Goal: Navigation & Orientation: Find specific page/section

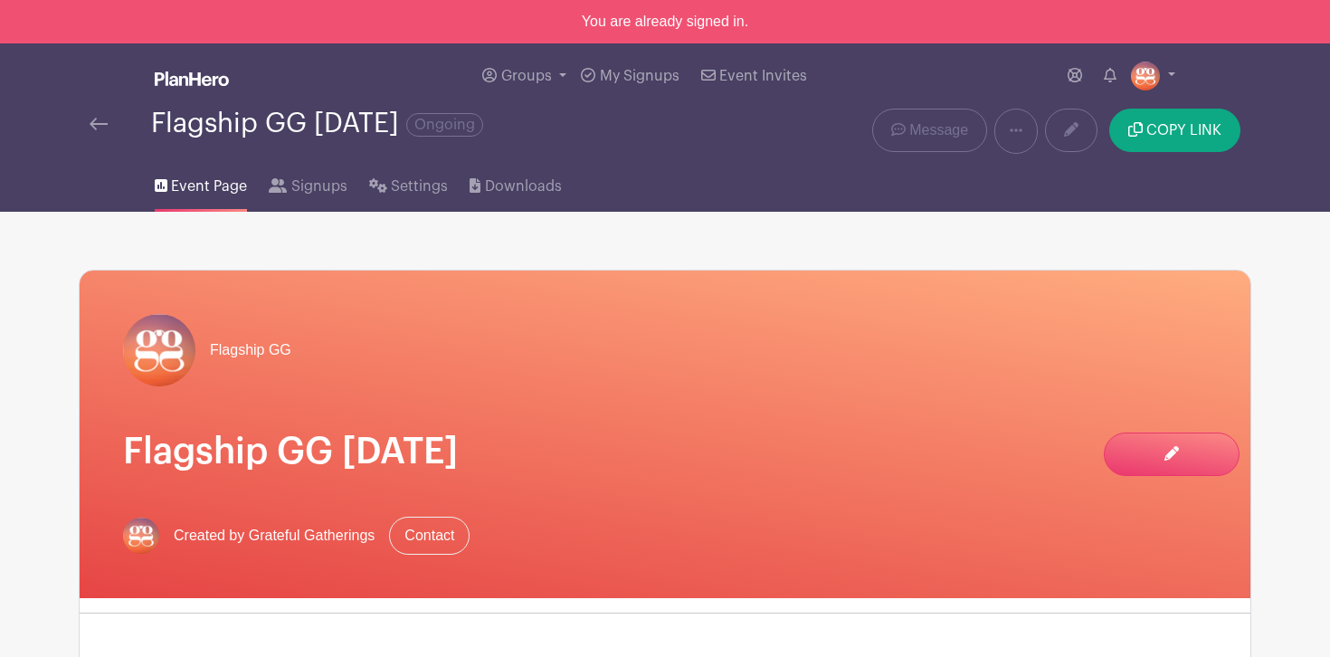
click at [99, 124] on img at bounding box center [99, 124] width 18 height 13
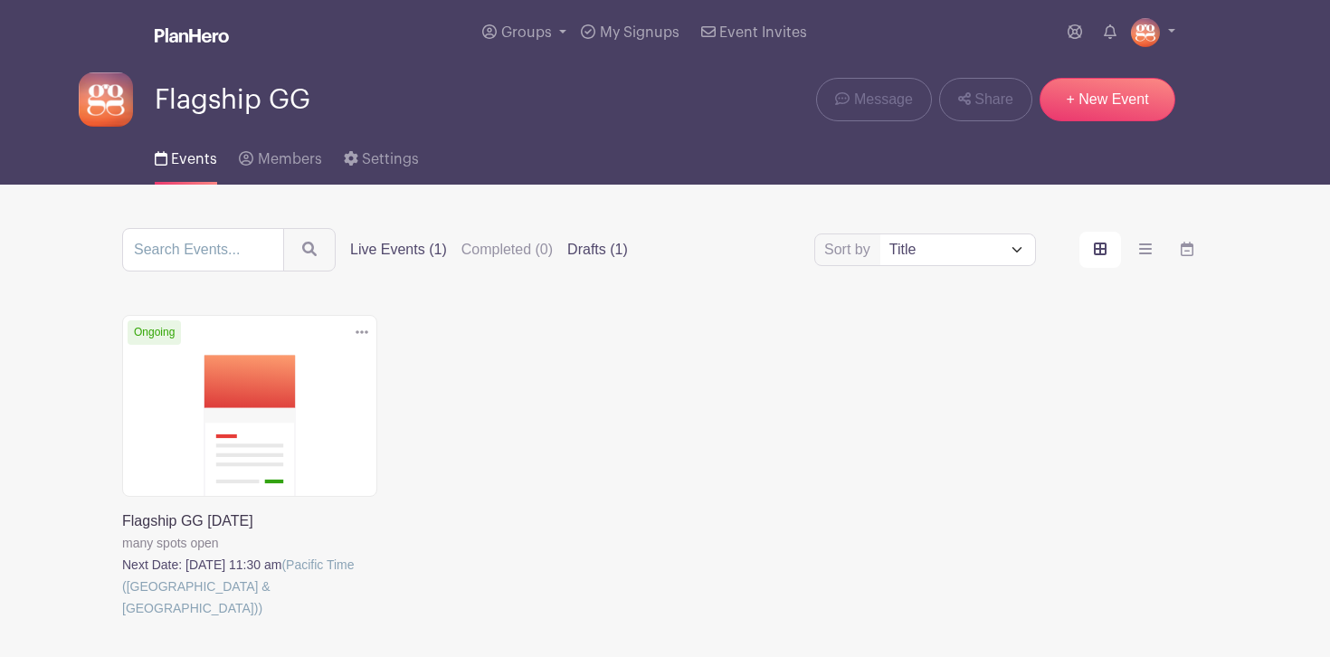
click at [567, 251] on label "Drafts (1)" at bounding box center [597, 250] width 61 height 22
click at [0, 0] on input "Drafts (1)" at bounding box center [0, 0] width 0 height 0
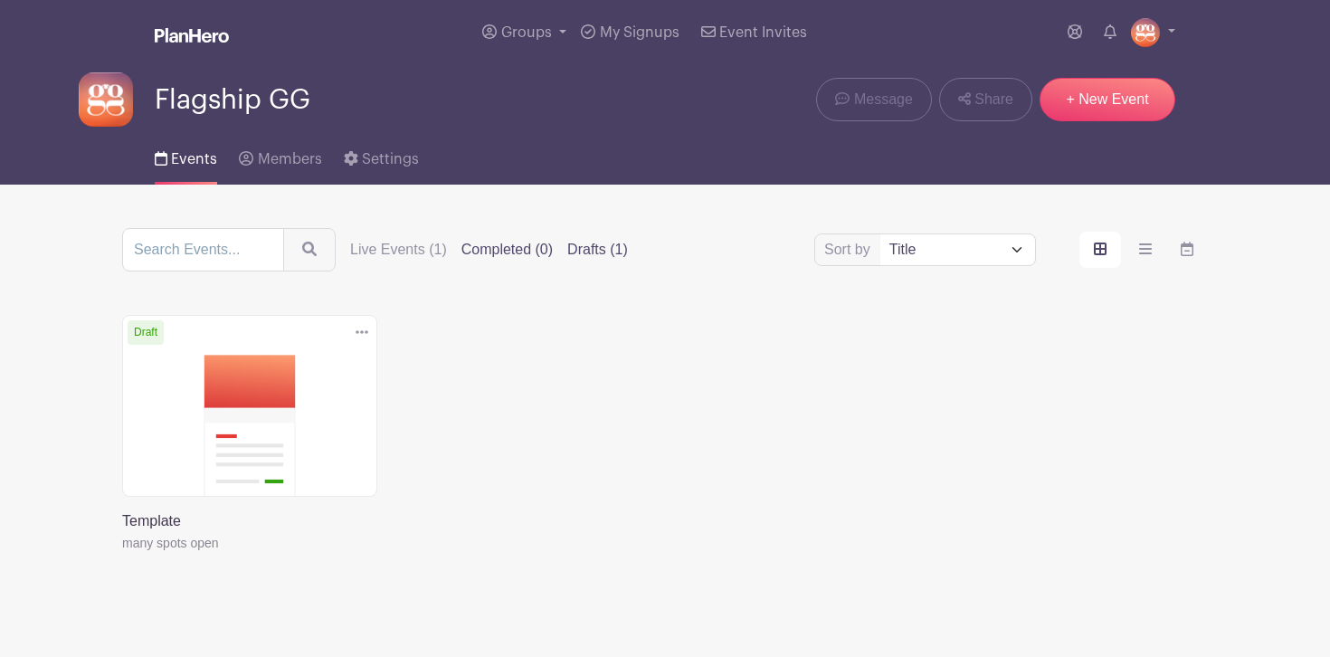
click at [482, 255] on label "Completed (0)" at bounding box center [506, 250] width 91 height 22
click at [0, 0] on input "Completed (0)" at bounding box center [0, 0] width 0 height 0
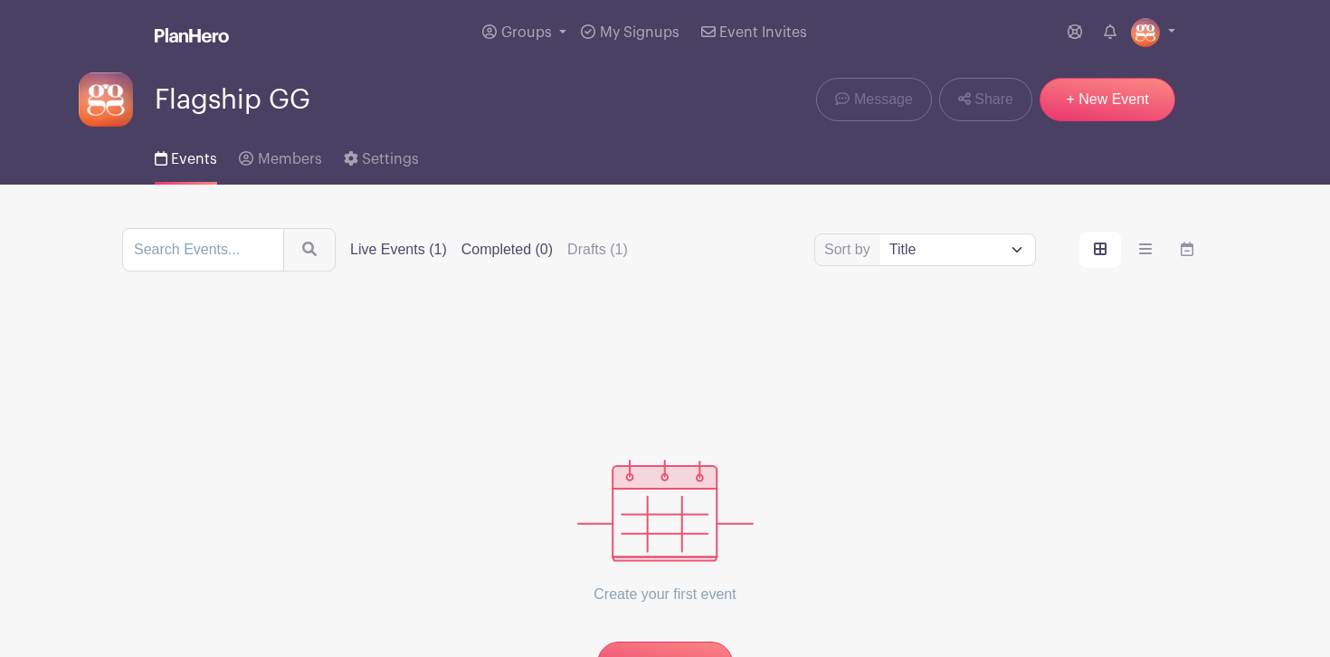
click at [392, 253] on label "Live Events (1)" at bounding box center [398, 250] width 97 height 22
click at [0, 0] on input "Live Events (1)" at bounding box center [0, 0] width 0 height 0
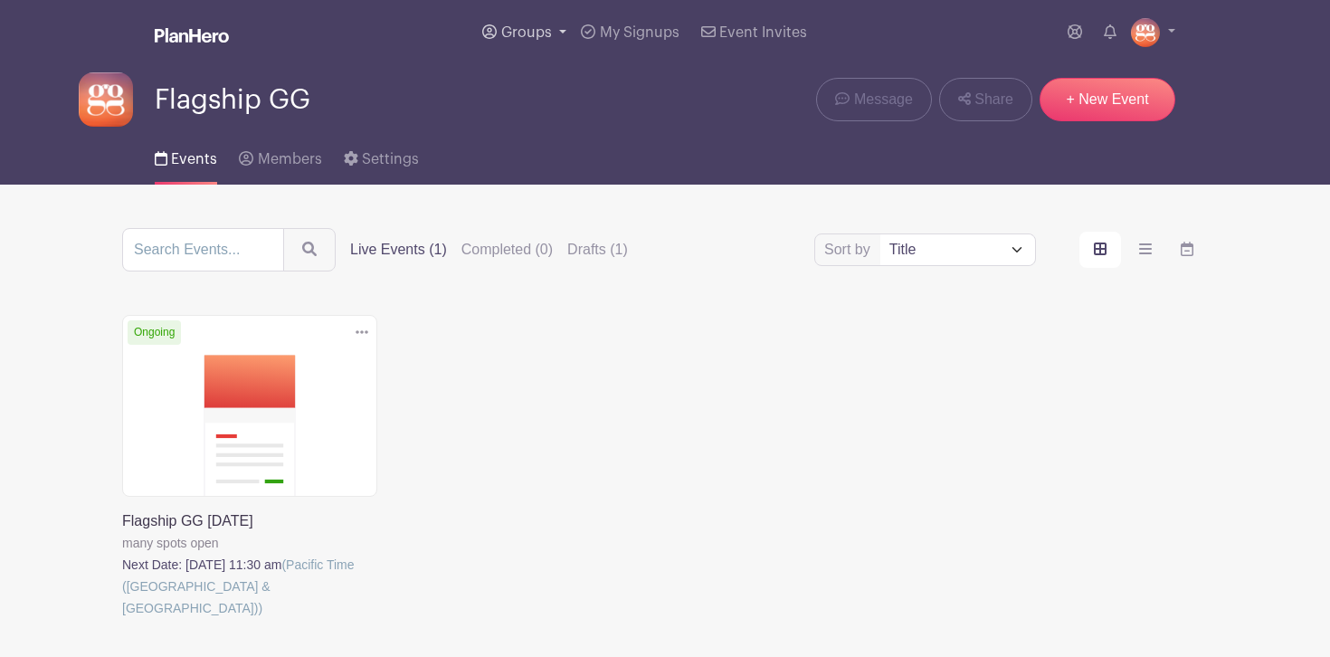
click at [522, 34] on span "Groups" at bounding box center [526, 32] width 51 height 14
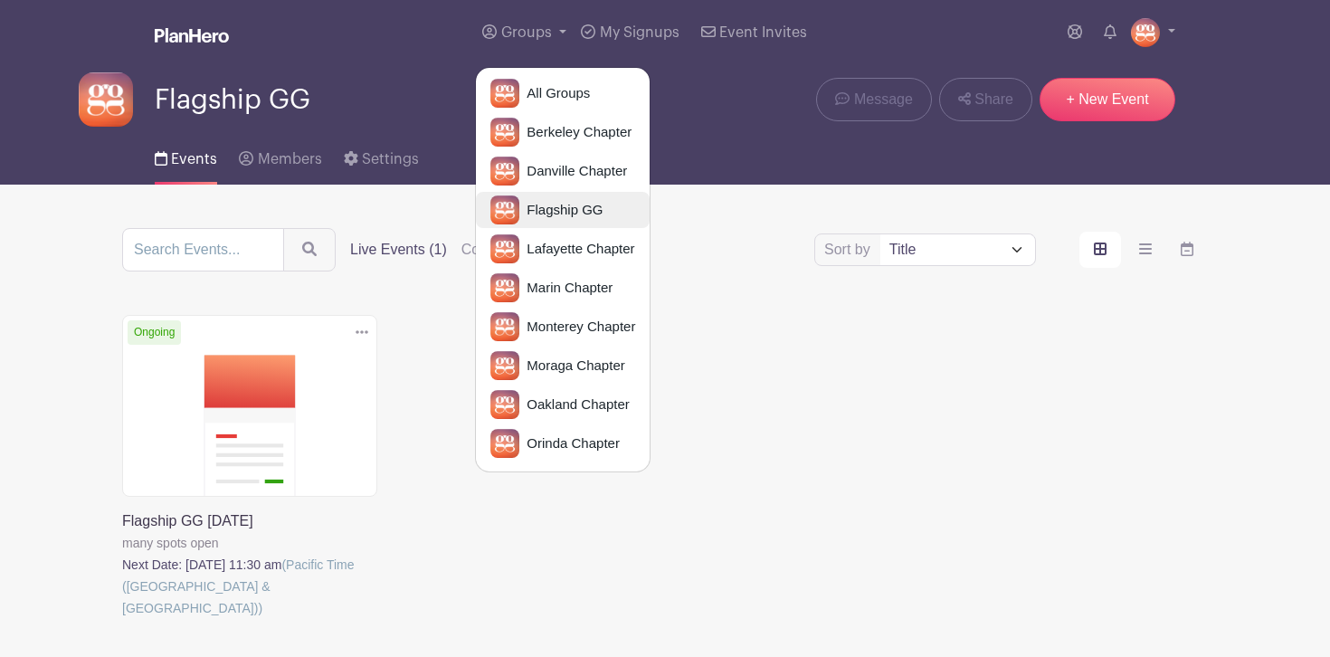
click at [546, 205] on span "Flagship GG" at bounding box center [560, 210] width 83 height 21
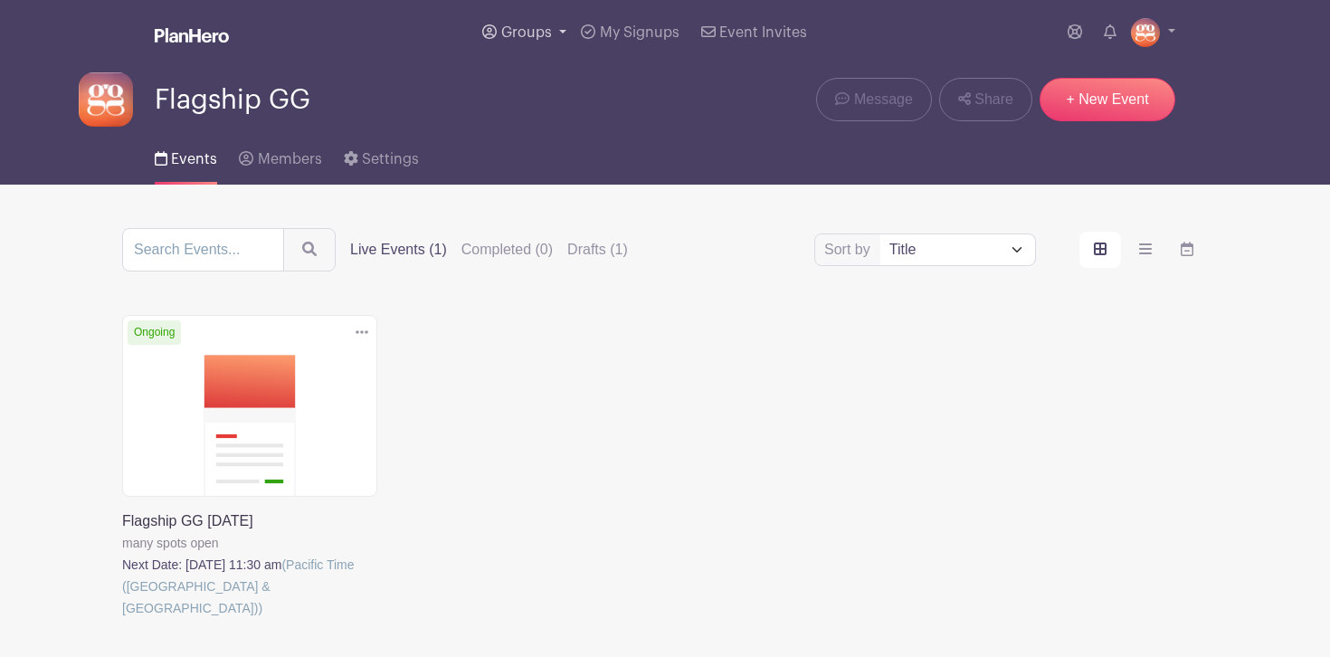
click at [533, 35] on span "Groups" at bounding box center [526, 32] width 51 height 14
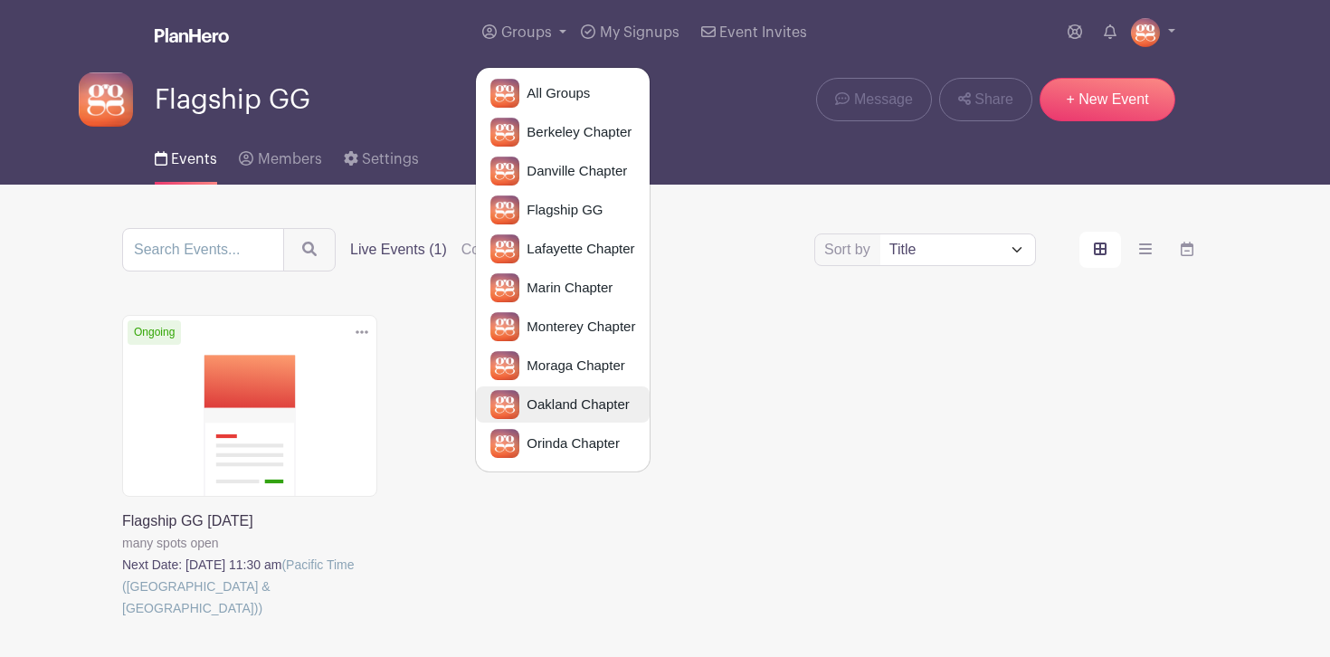
click at [553, 394] on span "Oakland Chapter" at bounding box center [573, 404] width 109 height 21
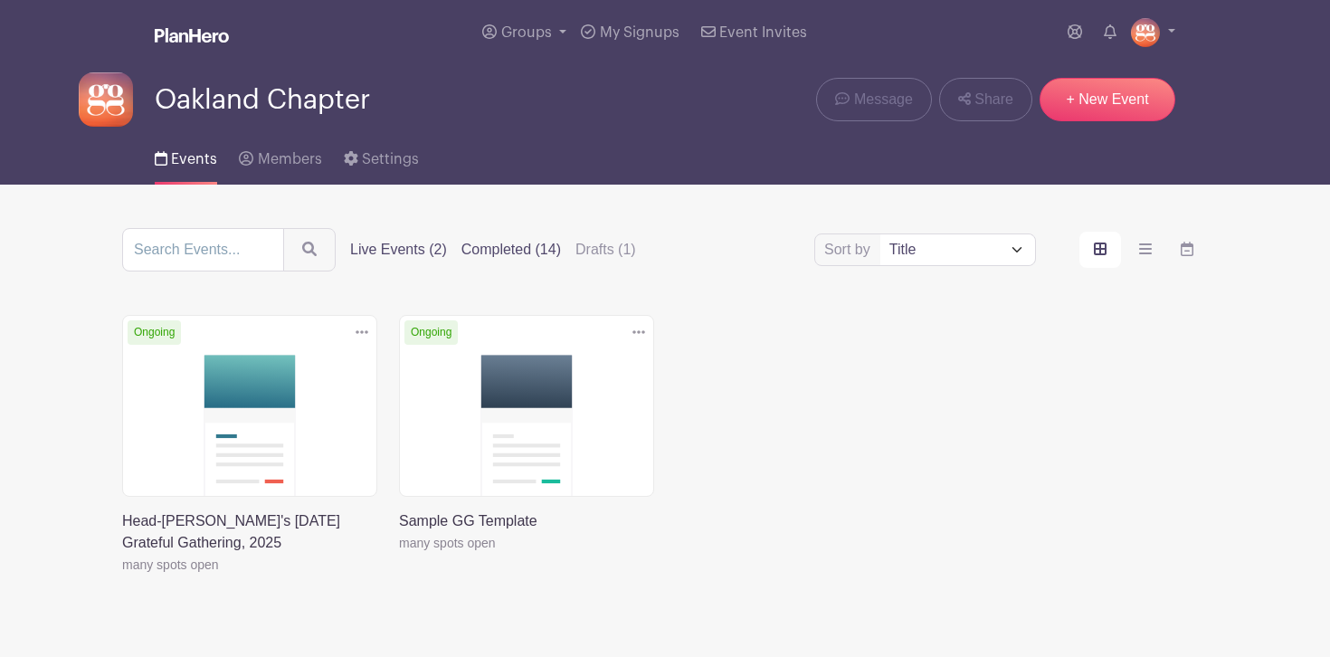
click at [509, 254] on label "Completed (14)" at bounding box center [510, 250] width 99 height 22
click at [0, 0] on input "Completed (14)" at bounding box center [0, 0] width 0 height 0
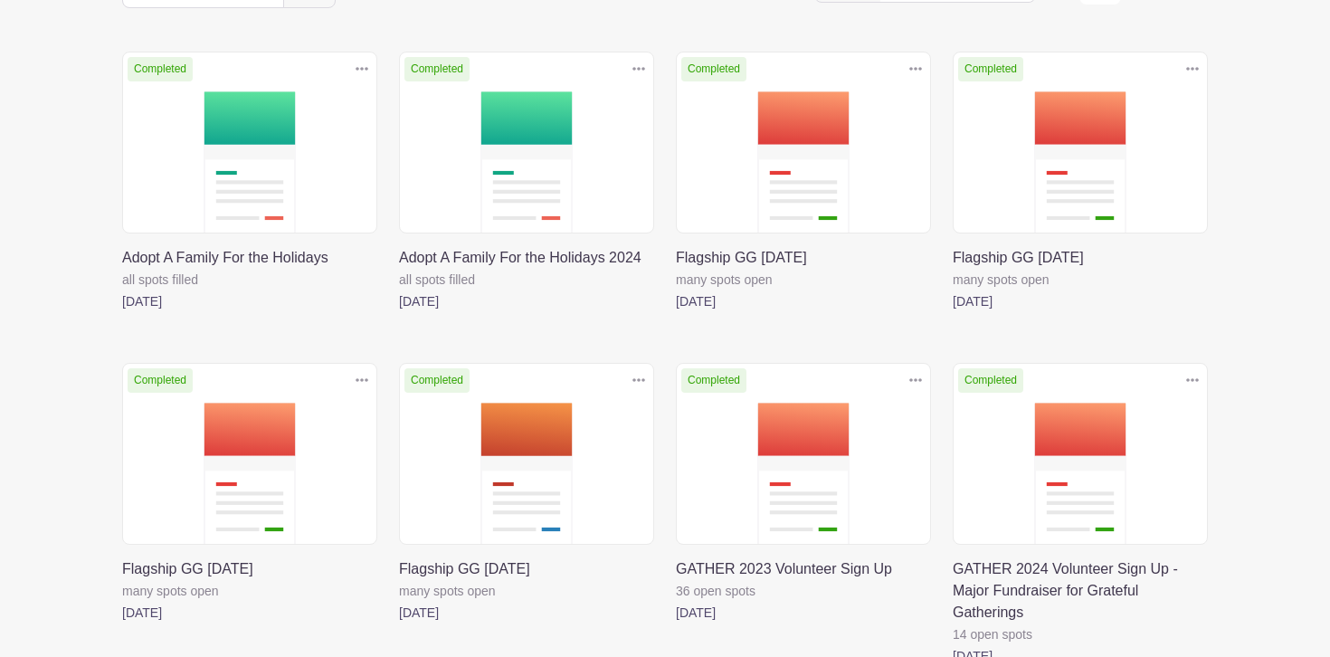
scroll to position [261, 0]
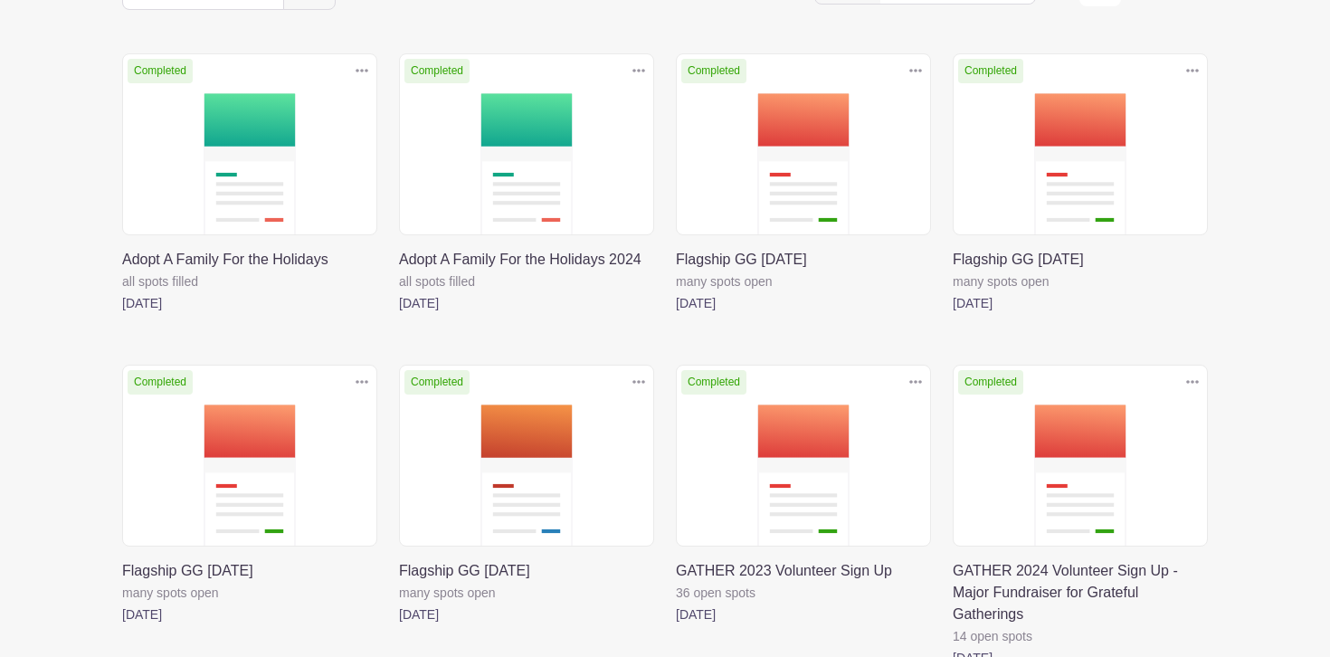
click at [676, 314] on link at bounding box center [676, 314] width 0 height 0
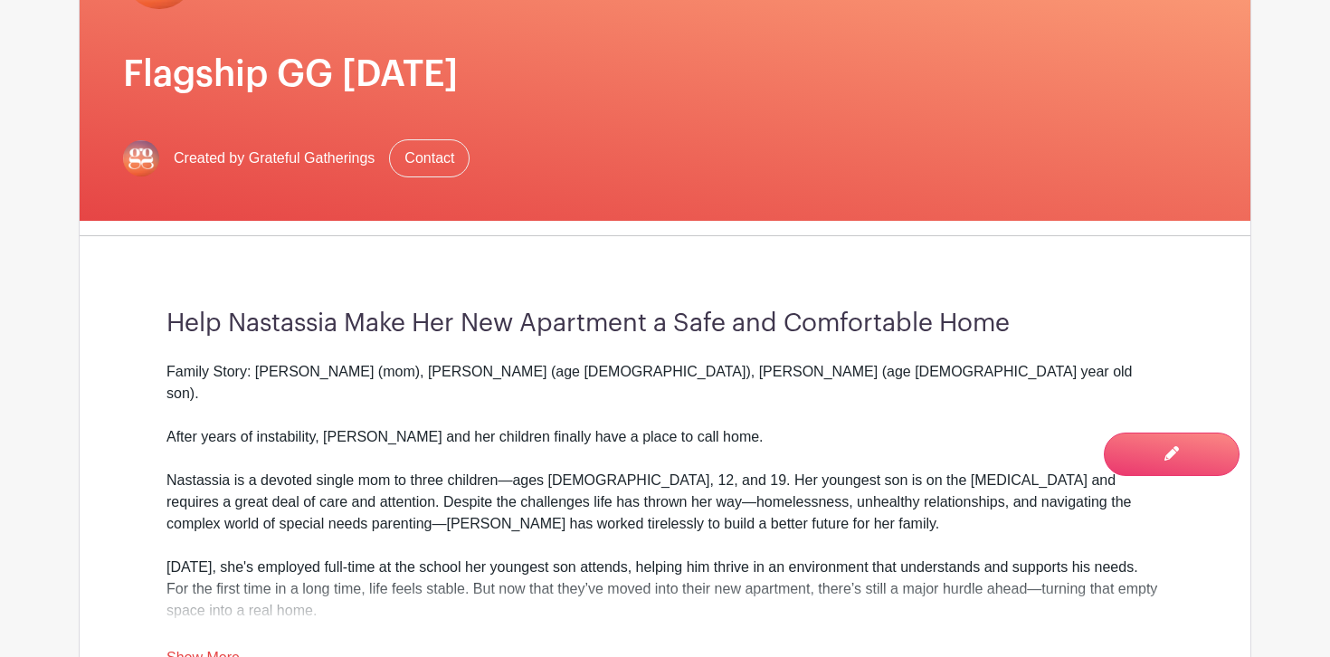
scroll to position [342, 0]
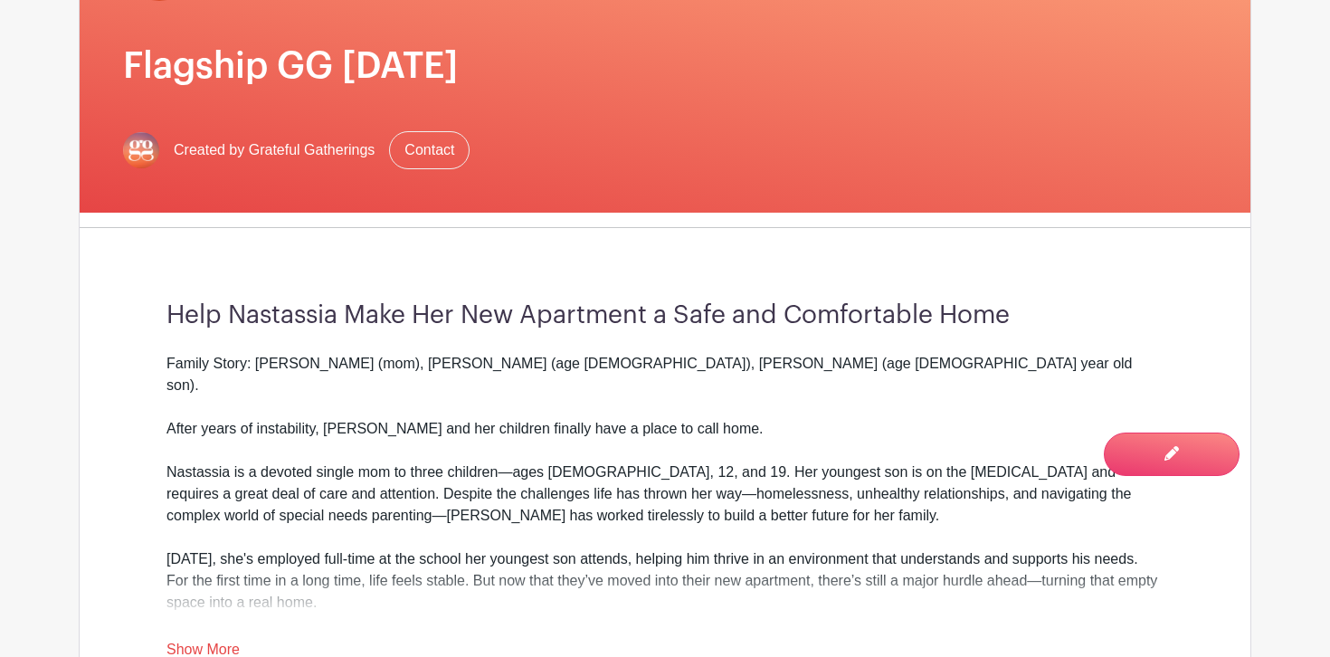
click at [223, 648] on link "Show More" at bounding box center [202, 652] width 73 height 23
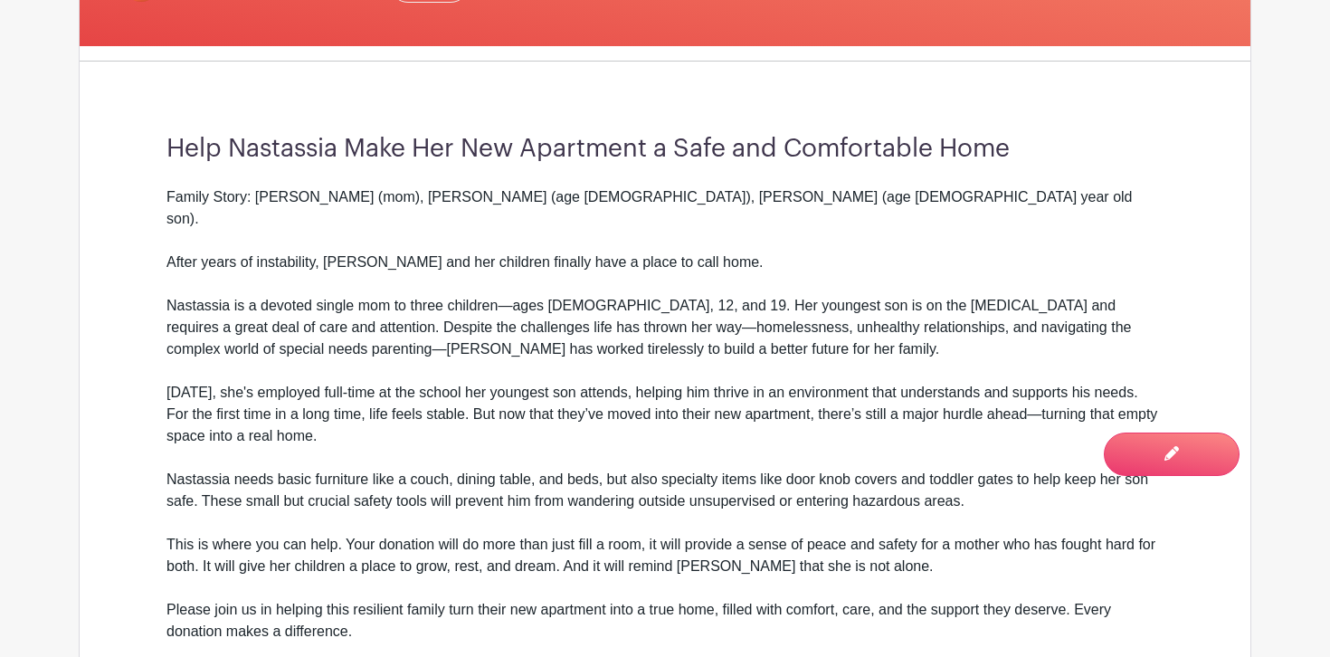
scroll to position [512, 0]
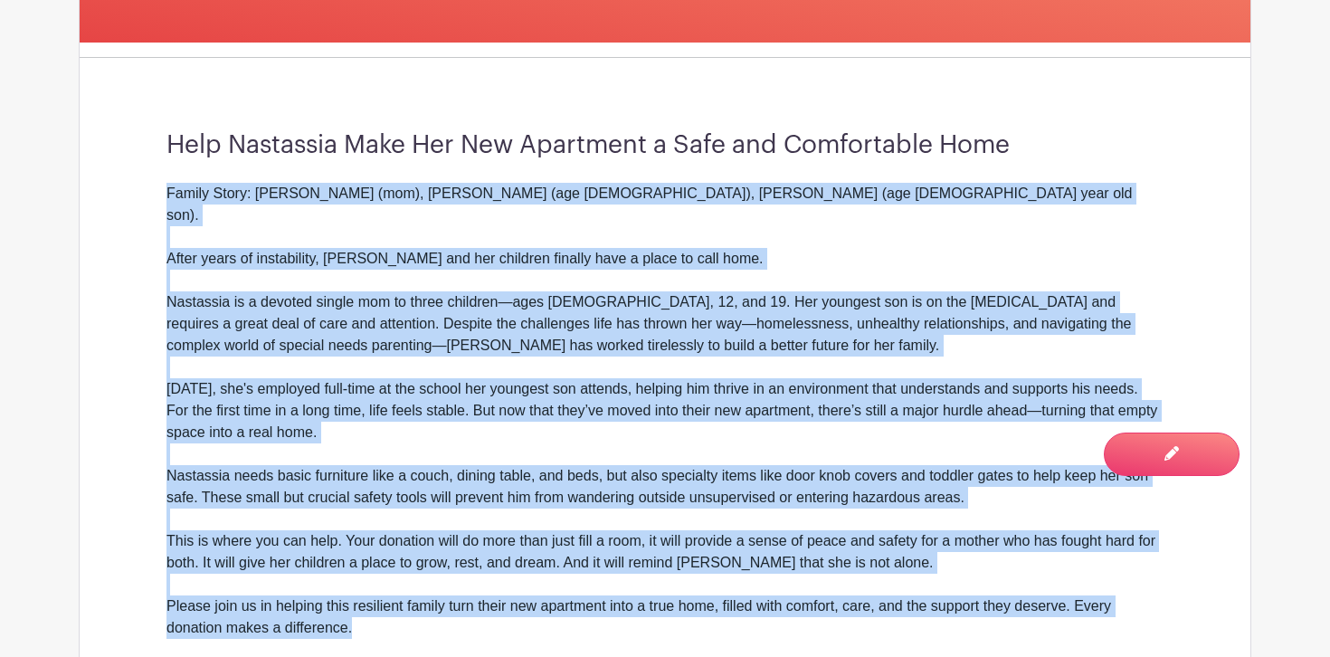
drag, startPoint x: 167, startPoint y: 191, endPoint x: 567, endPoint y: 603, distance: 574.4
click at [567, 603] on div "Family Story: [PERSON_NAME] (mom), [PERSON_NAME] (age [DEMOGRAPHIC_DATA]), [PER…" at bounding box center [664, 487] width 997 height 608
copy div "Loremi Dolor: Sitametco (adi), Elits (doe 64), Tempo (inc 1), utl (29 etdo mag …"
